Goal: Information Seeking & Learning: Learn about a topic

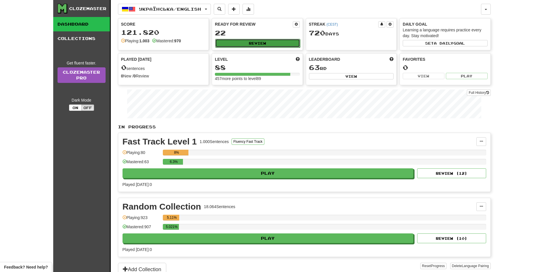
click at [270, 43] on button "Review" at bounding box center [257, 43] width 85 height 9
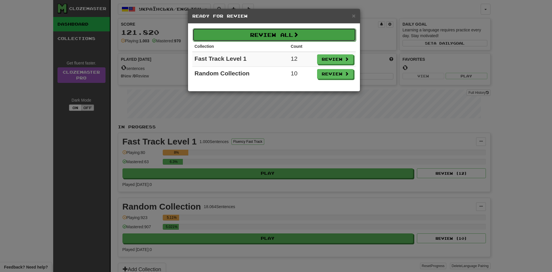
click at [255, 36] on button "Review All" at bounding box center [274, 34] width 163 height 13
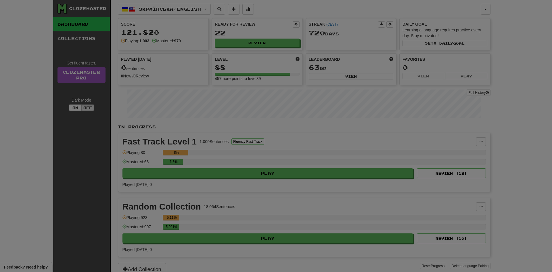
select select "**"
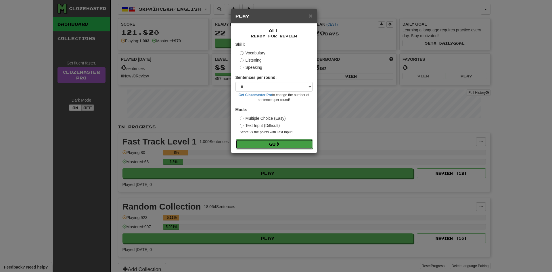
click at [261, 141] on button "Go" at bounding box center [274, 144] width 77 height 10
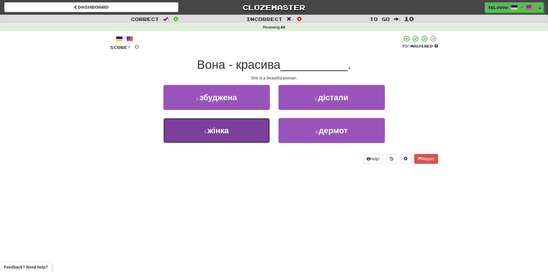
click at [191, 122] on button "3 . жінка" at bounding box center [216, 130] width 106 height 25
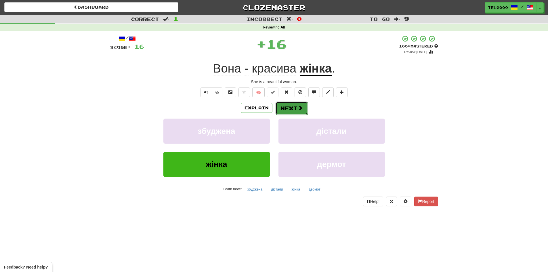
click at [280, 104] on button "Next" at bounding box center [292, 108] width 32 height 13
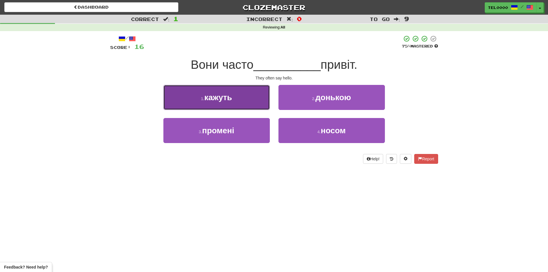
click at [230, 97] on span "кажуть" at bounding box center [218, 97] width 28 height 9
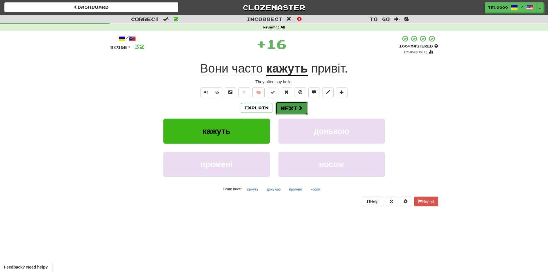
click at [288, 108] on button "Next" at bounding box center [292, 108] width 32 height 13
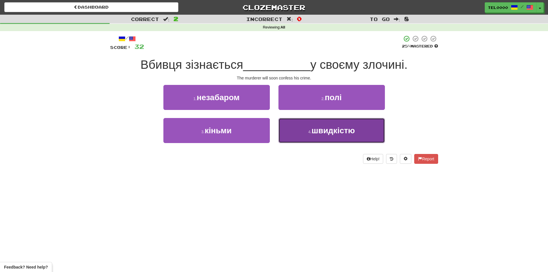
click at [297, 127] on button "4 . швидкістю" at bounding box center [331, 130] width 106 height 25
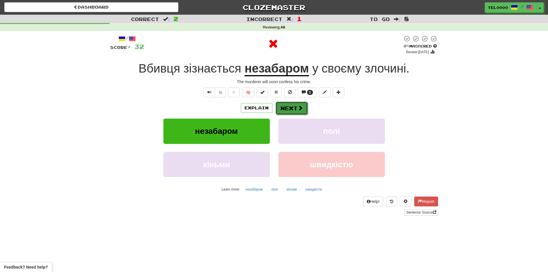
click at [301, 107] on span at bounding box center [300, 107] width 5 height 5
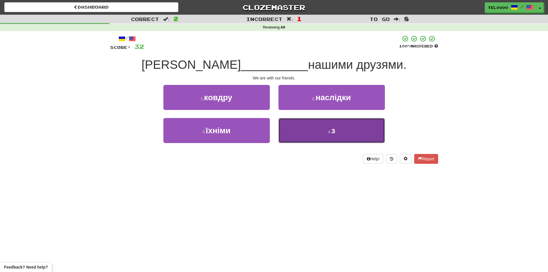
click at [294, 131] on button "4 . з" at bounding box center [331, 130] width 106 height 25
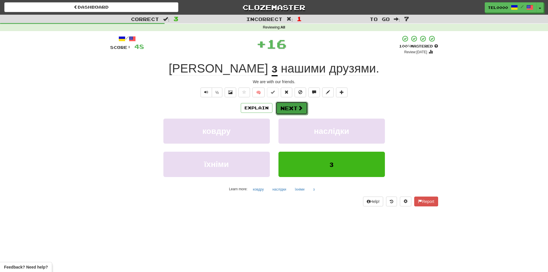
click at [293, 107] on button "Next" at bounding box center [292, 108] width 32 height 13
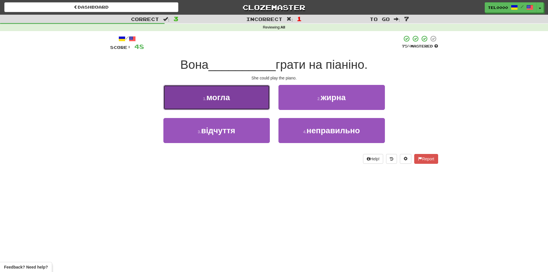
click at [260, 103] on button "1 . могла" at bounding box center [216, 97] width 106 height 25
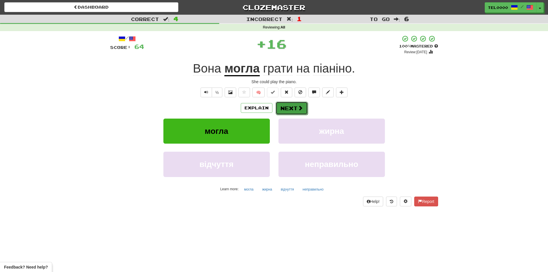
click at [288, 104] on button "Next" at bounding box center [292, 108] width 32 height 13
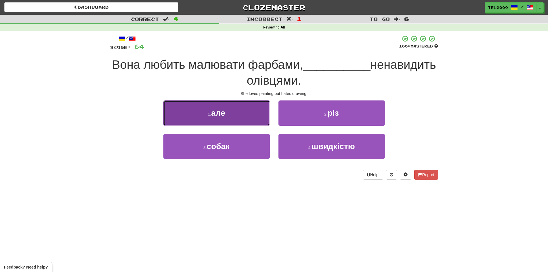
click at [245, 112] on button "1 . але" at bounding box center [216, 112] width 106 height 25
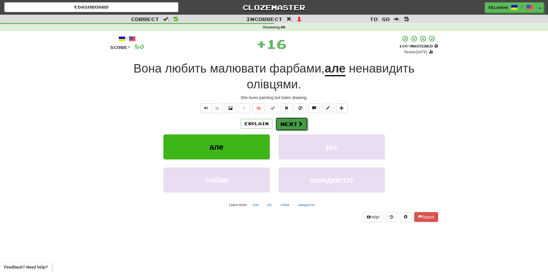
click at [294, 118] on button "Next" at bounding box center [292, 123] width 32 height 13
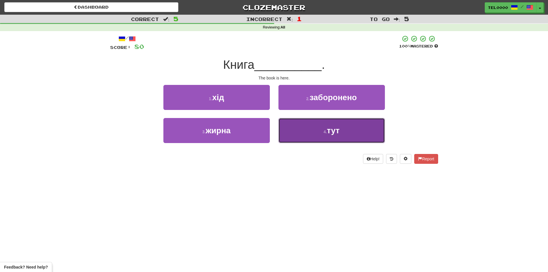
click at [295, 133] on button "4 . тут" at bounding box center [331, 130] width 106 height 25
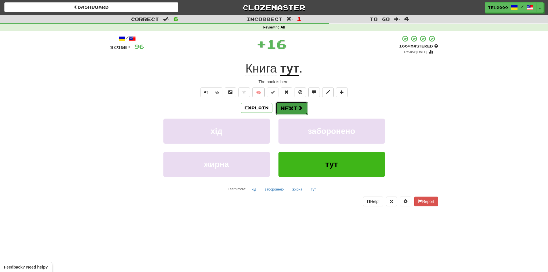
click at [283, 112] on button "Next" at bounding box center [292, 108] width 32 height 13
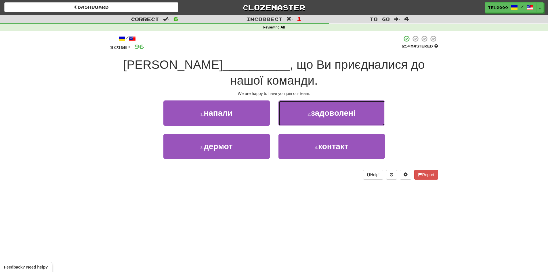
drag, startPoint x: 301, startPoint y: 102, endPoint x: 260, endPoint y: 166, distance: 75.8
click at [260, 166] on div "/ Score: 96 25 % Mastered Ми __________ , що Ви приєдналися до нашої команди. W…" at bounding box center [274, 109] width 328 height 156
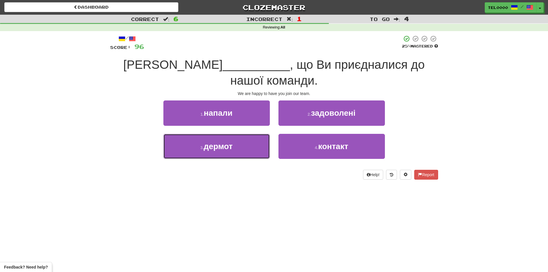
drag, startPoint x: 230, startPoint y: 139, endPoint x: 232, endPoint y: 151, distance: 12.8
click at [232, 151] on div "/ Score: 96 25 % Mastered Ми __________ , що Ви приєдналися до нашої команди. W…" at bounding box center [274, 107] width 328 height 144
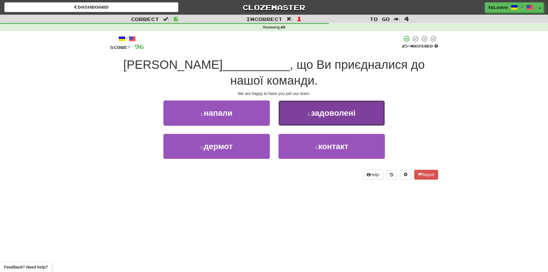
click at [292, 100] on button "2 . задоволені" at bounding box center [331, 112] width 106 height 25
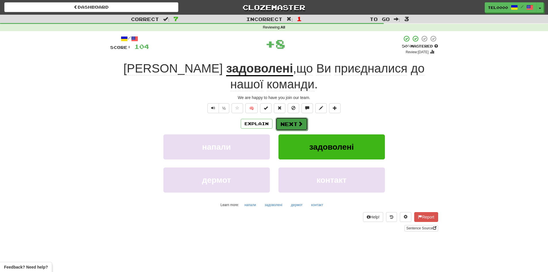
click at [290, 117] on button "Next" at bounding box center [292, 123] width 32 height 13
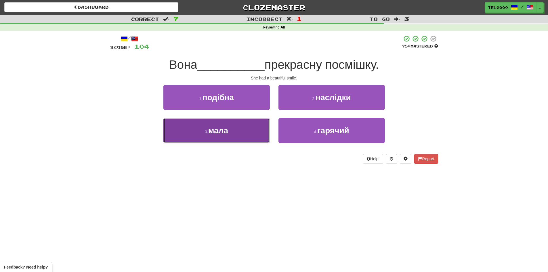
click at [254, 126] on button "3 . мала" at bounding box center [216, 130] width 106 height 25
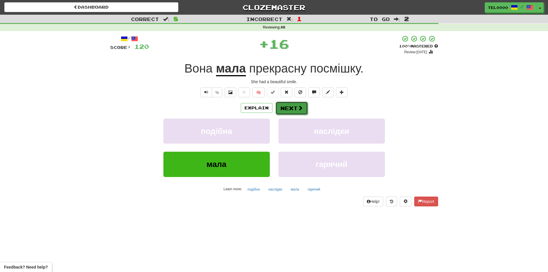
click at [285, 112] on button "Next" at bounding box center [292, 108] width 32 height 13
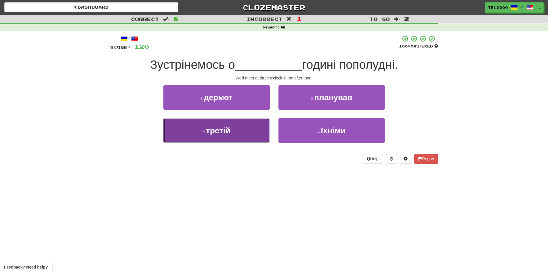
click at [248, 127] on button "3 . третій" at bounding box center [216, 130] width 106 height 25
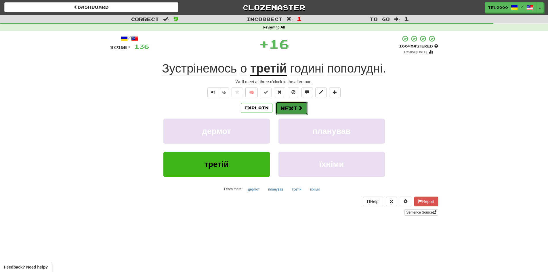
click at [284, 108] on button "Next" at bounding box center [292, 108] width 32 height 13
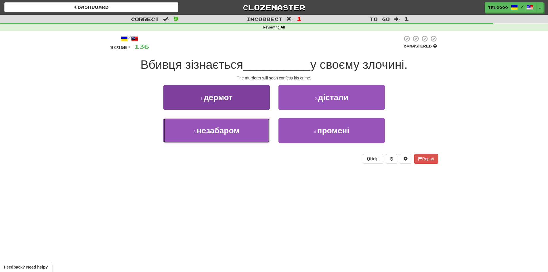
click at [237, 124] on button "3 . незабаром" at bounding box center [216, 130] width 106 height 25
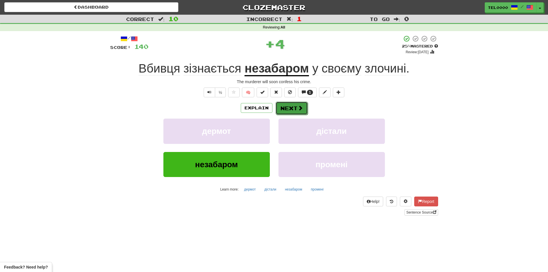
click at [280, 110] on button "Next" at bounding box center [292, 108] width 32 height 13
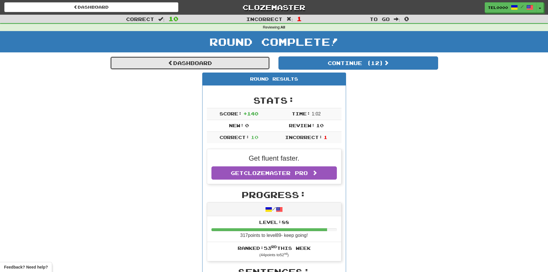
click at [202, 59] on link "Dashboard" at bounding box center [190, 62] width 160 height 13
